Goal: Task Accomplishment & Management: Use online tool/utility

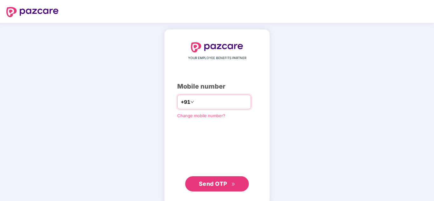
type input "**********"
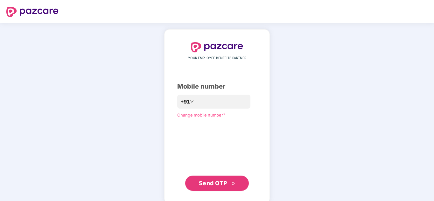
click at [209, 180] on span "Send OTP" at bounding box center [217, 183] width 37 height 9
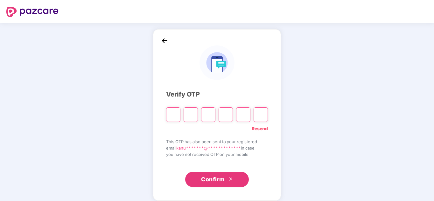
type input "*"
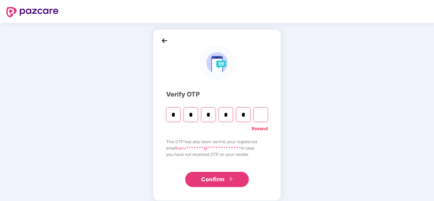
type input "*"
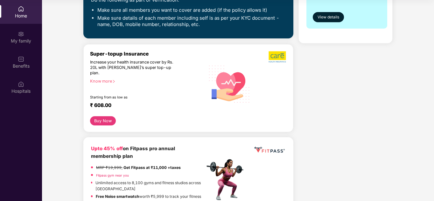
scroll to position [169, 0]
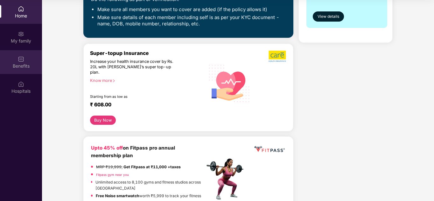
click at [22, 60] on img at bounding box center [21, 59] width 6 height 6
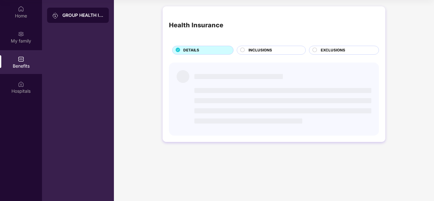
scroll to position [0, 0]
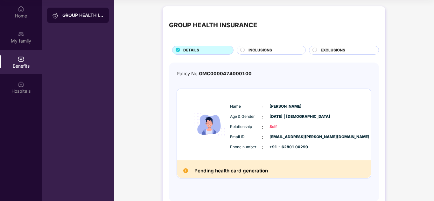
click at [121, 46] on div "GROUP HEALTH INSURANCE DETAILS INCLUSIONS EXCLUSIONS Policy No: GMC000047400010…" at bounding box center [274, 110] width 320 height 215
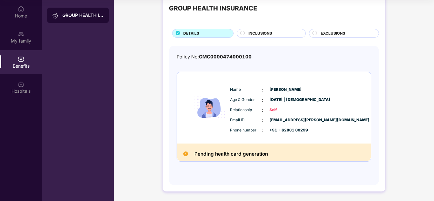
click at [261, 37] on div "INCLUSIONS" at bounding box center [273, 34] width 57 height 7
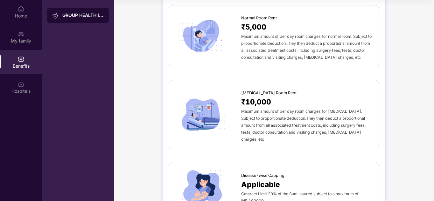
scroll to position [0, 0]
